Goal: Navigation & Orientation: Understand site structure

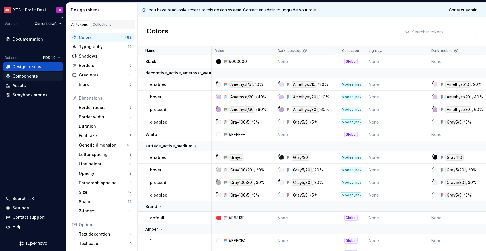
click at [16, 75] on div "Components" at bounding box center [25, 76] width 25 height 6
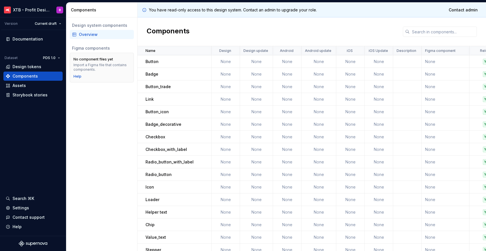
click at [126, 109] on div "Design system components Overview Figma components No component files yet Impor…" at bounding box center [101, 133] width 71 height 233
click at [16, 37] on div "Documentation" at bounding box center [28, 39] width 30 height 6
